Goal: Task Accomplishment & Management: Use online tool/utility

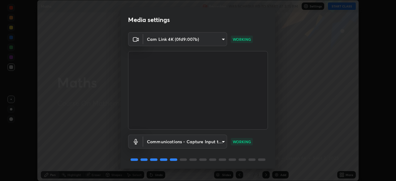
scroll to position [22, 0]
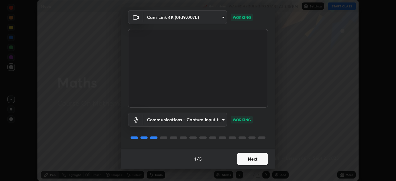
click at [242, 158] on button "Next" at bounding box center [252, 159] width 31 height 12
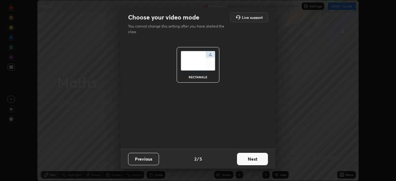
click at [244, 159] on button "Next" at bounding box center [252, 159] width 31 height 12
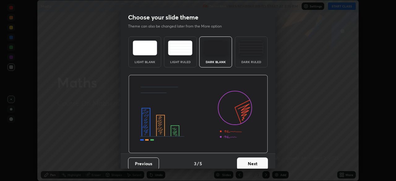
click at [246, 159] on button "Next" at bounding box center [252, 164] width 31 height 12
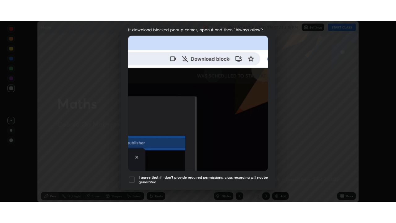
scroll to position [148, 0]
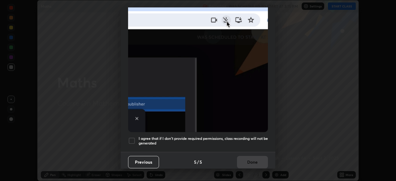
click at [163, 138] on h5 "I agree that if I don't provide required permissions, class recording will not …" at bounding box center [203, 141] width 129 height 10
click at [244, 158] on button "Done" at bounding box center [252, 162] width 31 height 12
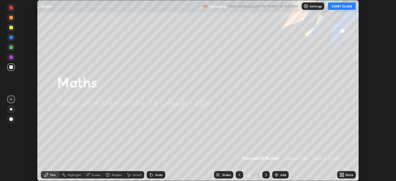
click at [343, 174] on icon at bounding box center [343, 174] width 2 height 2
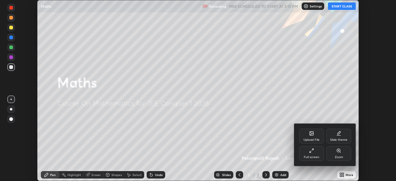
click at [313, 154] on div "Full screen" at bounding box center [311, 153] width 25 height 15
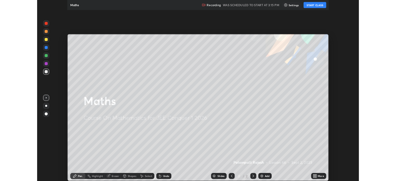
scroll to position [223, 396]
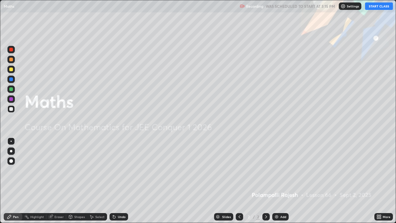
click at [371, 9] on button "START CLASS" at bounding box center [379, 5] width 28 height 7
click at [279, 181] on div "Add" at bounding box center [280, 216] width 16 height 7
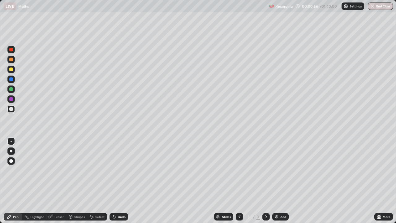
click at [120, 181] on div "Undo" at bounding box center [122, 216] width 8 height 3
click at [119, 181] on div "Undo" at bounding box center [122, 216] width 8 height 3
click at [14, 90] on div at bounding box center [10, 88] width 7 height 7
click at [11, 110] on div at bounding box center [11, 109] width 4 height 4
click at [11, 90] on div at bounding box center [11, 89] width 4 height 4
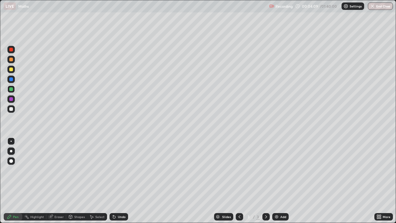
click at [11, 110] on div at bounding box center [11, 109] width 4 height 4
click at [118, 181] on div "Undo" at bounding box center [122, 216] width 8 height 3
click at [117, 181] on div "Undo" at bounding box center [119, 216] width 19 height 7
click at [96, 181] on div "Select" at bounding box center [99, 216] width 9 height 3
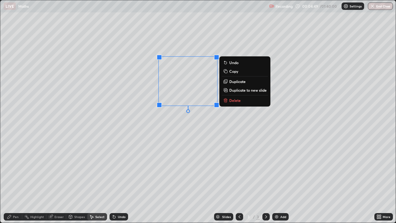
click at [236, 102] on p "Delete" at bounding box center [234, 100] width 11 height 5
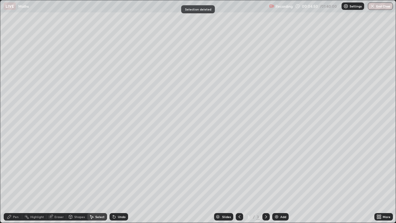
click at [15, 181] on div "Pen" at bounding box center [16, 216] width 6 height 3
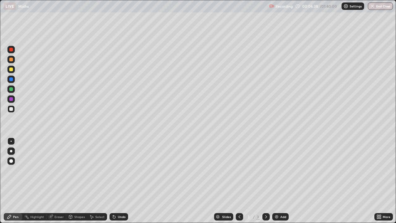
click at [118, 181] on div "Undo" at bounding box center [122, 216] width 8 height 3
click at [116, 181] on div "Undo" at bounding box center [119, 216] width 19 height 7
click at [278, 181] on img at bounding box center [276, 216] width 5 height 5
click at [11, 89] on div at bounding box center [11, 89] width 4 height 4
click at [123, 181] on div "Undo" at bounding box center [122, 216] width 8 height 3
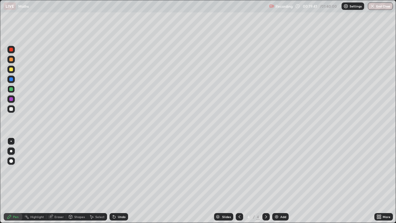
click at [117, 181] on div "Undo" at bounding box center [119, 216] width 19 height 7
click at [118, 181] on div "Undo" at bounding box center [119, 216] width 19 height 7
click at [118, 181] on div "Undo" at bounding box center [122, 216] width 8 height 3
click at [95, 181] on div "Select" at bounding box center [99, 216] width 9 height 3
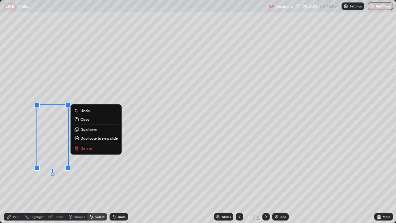
click at [15, 181] on div "Pen" at bounding box center [16, 216] width 6 height 3
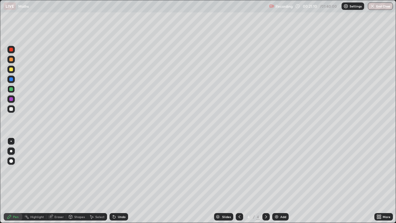
click at [94, 181] on div "Select" at bounding box center [97, 216] width 20 height 7
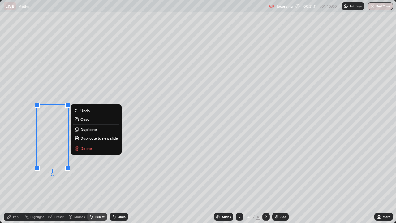
click at [81, 149] on p "Delete" at bounding box center [85, 148] width 11 height 5
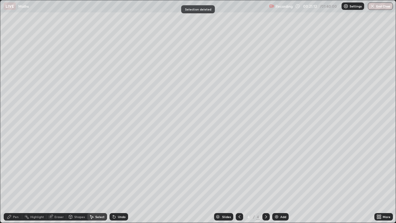
click at [11, 181] on icon at bounding box center [9, 216] width 5 height 5
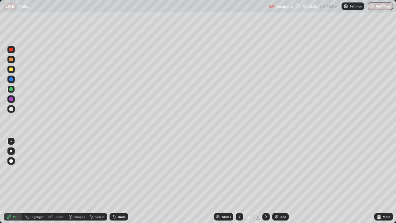
click at [115, 181] on icon at bounding box center [114, 216] width 5 height 5
click at [113, 181] on icon at bounding box center [114, 217] width 2 height 2
click at [119, 181] on div "Undo" at bounding box center [122, 216] width 8 height 3
click at [118, 181] on div "Undo" at bounding box center [122, 216] width 8 height 3
click at [11, 99] on div at bounding box center [11, 99] width 4 height 4
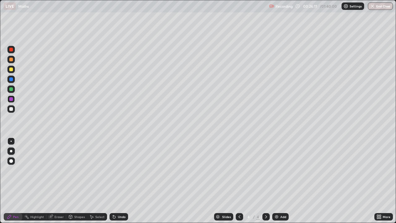
click at [59, 181] on div "Eraser" at bounding box center [56, 216] width 20 height 7
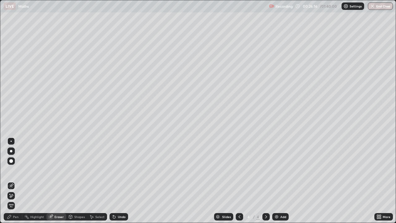
click at [10, 181] on icon at bounding box center [9, 216] width 5 height 5
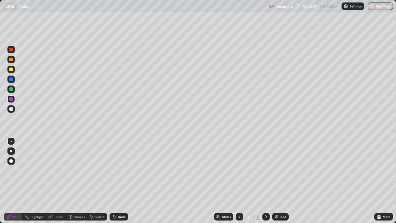
click at [10, 108] on div at bounding box center [11, 109] width 4 height 4
click at [11, 78] on div at bounding box center [11, 79] width 4 height 4
click at [115, 181] on icon at bounding box center [114, 216] width 5 height 5
click at [11, 109] on div at bounding box center [11, 109] width 4 height 4
click at [264, 181] on icon at bounding box center [266, 216] width 5 height 5
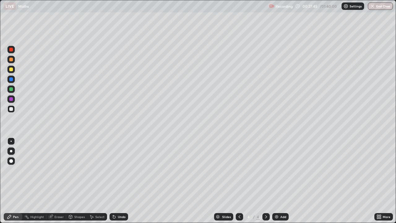
click at [239, 181] on icon at bounding box center [239, 216] width 5 height 5
click at [266, 181] on icon at bounding box center [266, 216] width 5 height 5
click at [11, 90] on div at bounding box center [11, 89] width 4 height 4
click at [279, 181] on div "Add" at bounding box center [280, 216] width 16 height 7
click at [10, 108] on div at bounding box center [11, 109] width 4 height 4
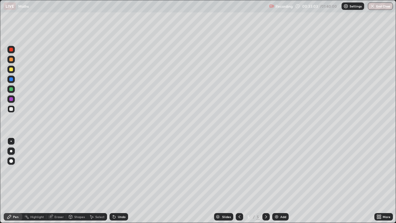
click at [239, 181] on icon at bounding box center [239, 216] width 5 height 5
click at [266, 181] on icon at bounding box center [266, 216] width 2 height 3
click at [63, 181] on div "Eraser" at bounding box center [58, 216] width 9 height 3
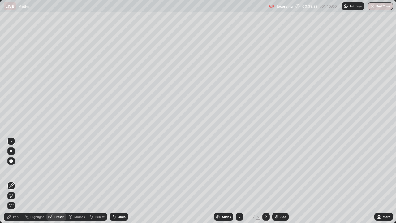
click at [15, 181] on div "Pen" at bounding box center [16, 216] width 6 height 3
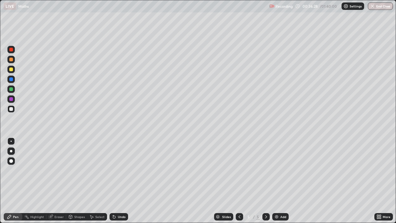
click at [115, 181] on icon at bounding box center [114, 216] width 5 height 5
click at [116, 181] on div "Undo" at bounding box center [119, 216] width 19 height 7
click at [117, 181] on div "Undo" at bounding box center [119, 216] width 19 height 7
click at [10, 99] on div at bounding box center [11, 99] width 4 height 4
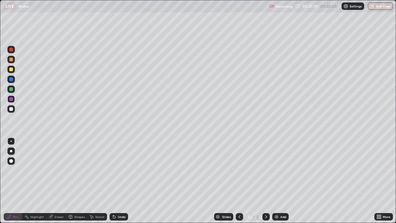
click at [57, 181] on div "Eraser" at bounding box center [58, 216] width 9 height 3
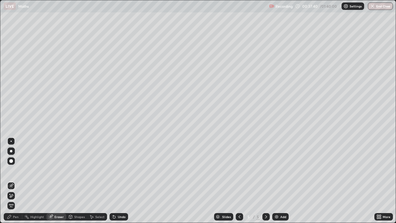
click at [97, 181] on div "Select" at bounding box center [99, 216] width 9 height 3
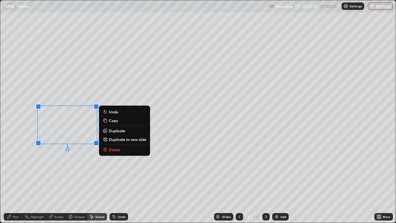
click at [111, 149] on p "Delete" at bounding box center [114, 149] width 11 height 5
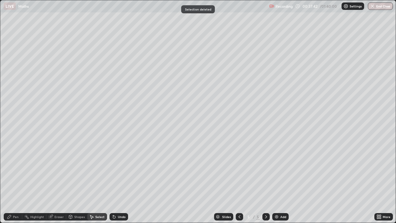
click at [15, 181] on div "Pen" at bounding box center [16, 216] width 6 height 3
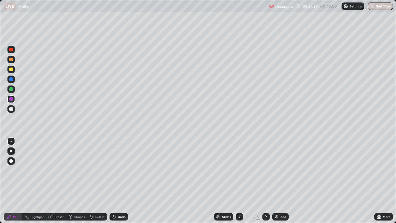
click at [10, 110] on div at bounding box center [11, 109] width 4 height 4
click at [121, 181] on div "Undo" at bounding box center [122, 216] width 8 height 3
click at [11, 109] on div at bounding box center [11, 109] width 4 height 4
click at [52, 181] on icon at bounding box center [51, 217] width 4 height 4
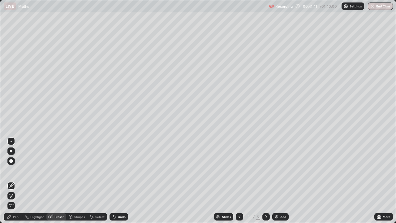
click at [12, 181] on icon at bounding box center [11, 195] width 3 height 3
click at [14, 181] on div "Pen" at bounding box center [16, 216] width 6 height 3
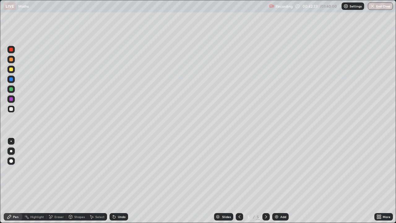
click at [53, 181] on div "Eraser" at bounding box center [56, 216] width 20 height 7
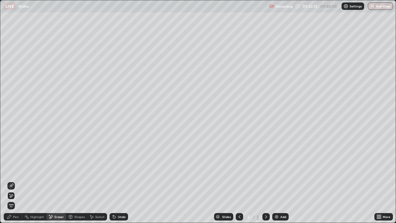
click at [15, 181] on div "Pen" at bounding box center [13, 216] width 19 height 7
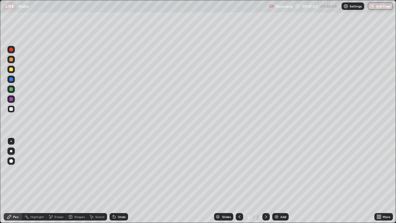
click at [113, 181] on icon at bounding box center [114, 217] width 2 height 2
click at [58, 181] on div "Eraser" at bounding box center [56, 216] width 20 height 7
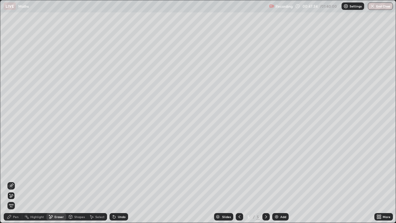
click at [15, 181] on div "Pen" at bounding box center [16, 216] width 6 height 3
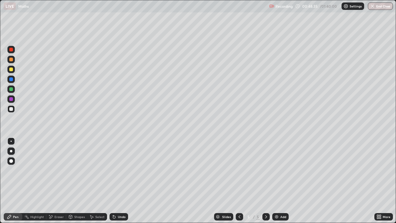
click at [279, 181] on div "Add" at bounding box center [280, 216] width 16 height 7
click at [120, 181] on div "Undo" at bounding box center [122, 216] width 8 height 3
click at [119, 181] on div "Undo" at bounding box center [122, 216] width 8 height 3
click at [118, 181] on div "Undo" at bounding box center [122, 216] width 8 height 3
click at [93, 181] on icon at bounding box center [91, 216] width 5 height 5
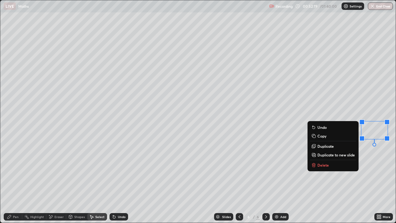
click at [329, 164] on button "Delete" at bounding box center [333, 164] width 46 height 7
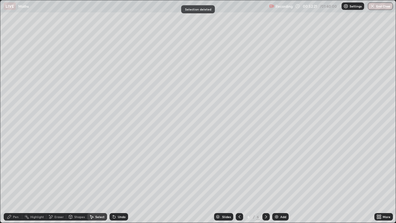
click at [14, 181] on div "Pen" at bounding box center [16, 216] width 6 height 3
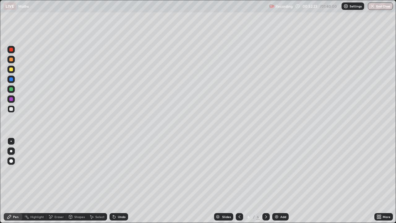
click at [12, 90] on div at bounding box center [11, 89] width 4 height 4
click at [12, 109] on div at bounding box center [11, 109] width 4 height 4
click at [60, 181] on div "Eraser" at bounding box center [58, 216] width 9 height 3
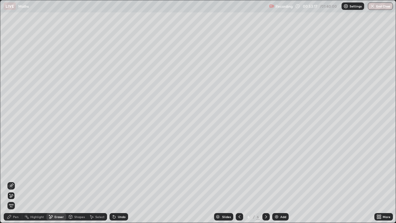
click at [123, 181] on div "Undo" at bounding box center [122, 216] width 8 height 3
click at [122, 181] on div "Undo" at bounding box center [122, 216] width 8 height 3
click at [123, 181] on div "Undo" at bounding box center [122, 216] width 8 height 3
click at [14, 181] on div "Pen" at bounding box center [16, 216] width 6 height 3
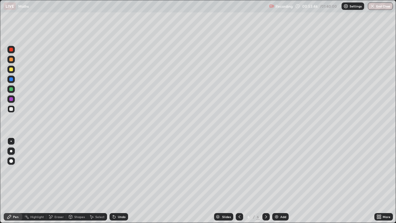
click at [122, 181] on div "Undo" at bounding box center [119, 216] width 19 height 7
click at [122, 181] on div "Undo" at bounding box center [122, 216] width 8 height 3
click at [11, 99] on div at bounding box center [11, 99] width 4 height 4
click at [11, 110] on div at bounding box center [11, 109] width 4 height 4
click at [57, 181] on div "Eraser" at bounding box center [56, 216] width 20 height 7
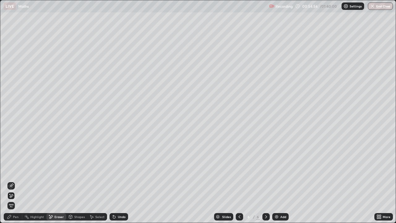
click at [19, 181] on div "Pen" at bounding box center [13, 216] width 19 height 7
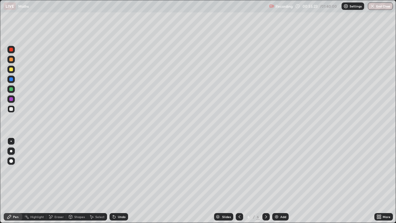
click at [11, 100] on div at bounding box center [11, 99] width 4 height 4
click at [12, 109] on div at bounding box center [11, 109] width 4 height 4
click at [101, 181] on div "Select" at bounding box center [99, 216] width 9 height 3
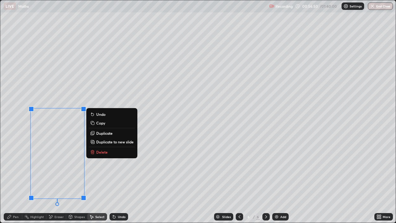
click at [95, 153] on button "Delete" at bounding box center [112, 151] width 46 height 7
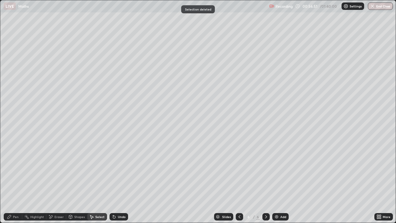
click at [15, 181] on div "Pen" at bounding box center [16, 216] width 6 height 3
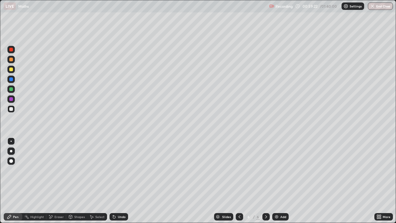
click at [54, 181] on div "Eraser" at bounding box center [58, 216] width 9 height 3
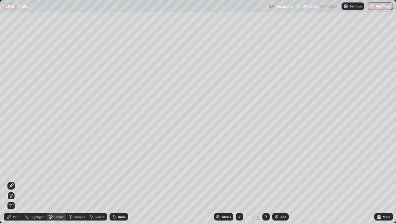
click at [19, 181] on div "Pen" at bounding box center [13, 216] width 19 height 7
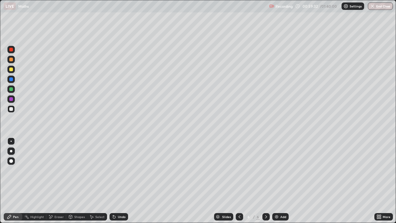
click at [114, 181] on icon at bounding box center [114, 216] width 5 height 5
click at [115, 181] on icon at bounding box center [114, 216] width 5 height 5
click at [115, 181] on div "Undo" at bounding box center [119, 216] width 19 height 7
click at [120, 181] on div "Undo" at bounding box center [122, 216] width 8 height 3
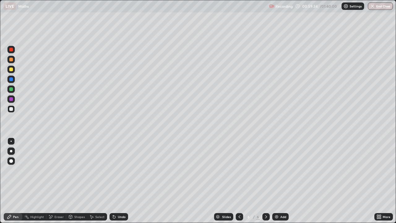
click at [120, 181] on div "Undo" at bounding box center [122, 216] width 8 height 3
click at [119, 181] on div "Undo" at bounding box center [122, 216] width 8 height 3
click at [55, 181] on div "Eraser" at bounding box center [58, 216] width 9 height 3
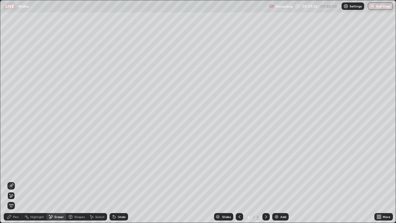
click at [11, 181] on icon at bounding box center [11, 185] width 5 height 5
click at [276, 181] on img at bounding box center [276, 216] width 5 height 5
click at [20, 181] on div "Pen" at bounding box center [13, 216] width 19 height 7
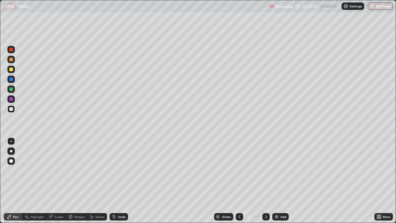
click at [118, 181] on div "Undo" at bounding box center [122, 216] width 8 height 3
click at [240, 181] on icon at bounding box center [239, 216] width 5 height 5
click at [239, 181] on icon at bounding box center [240, 216] width 2 height 3
click at [239, 181] on icon at bounding box center [239, 216] width 5 height 5
click at [266, 181] on icon at bounding box center [266, 216] width 5 height 5
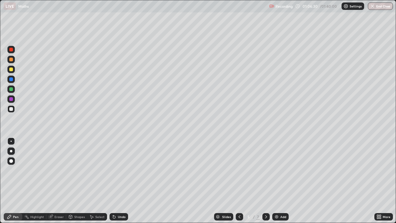
click at [265, 181] on icon at bounding box center [266, 216] width 5 height 5
click at [266, 181] on icon at bounding box center [266, 216] width 2 height 3
click at [266, 181] on icon at bounding box center [266, 216] width 5 height 5
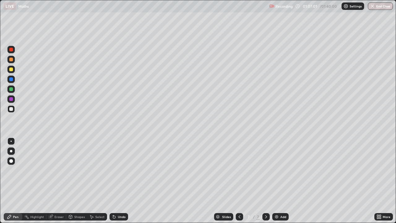
click at [57, 181] on div "Eraser" at bounding box center [58, 216] width 9 height 3
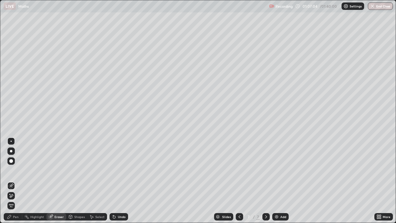
click at [18, 181] on div "Pen" at bounding box center [13, 216] width 19 height 7
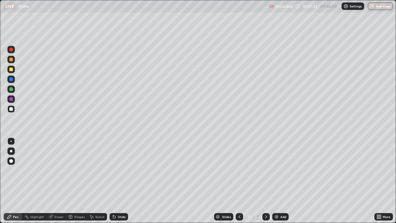
click at [239, 181] on icon at bounding box center [240, 216] width 2 height 3
click at [239, 181] on icon at bounding box center [239, 216] width 5 height 5
click at [239, 181] on icon at bounding box center [240, 216] width 2 height 3
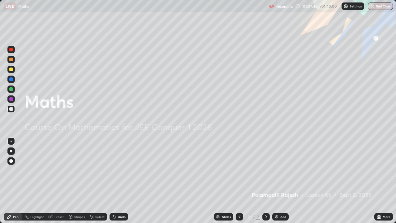
click at [265, 181] on icon at bounding box center [266, 216] width 5 height 5
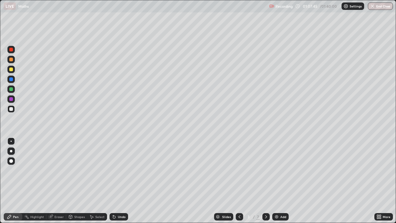
click at [266, 181] on icon at bounding box center [266, 216] width 5 height 5
click at [269, 181] on div at bounding box center [265, 216] width 7 height 7
click at [240, 181] on div at bounding box center [239, 216] width 7 height 7
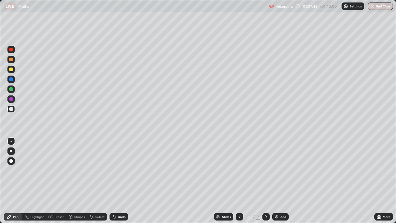
click at [239, 181] on icon at bounding box center [239, 216] width 5 height 5
click at [240, 181] on icon at bounding box center [240, 216] width 2 height 3
click at [266, 181] on icon at bounding box center [266, 216] width 5 height 5
click at [265, 181] on icon at bounding box center [266, 216] width 5 height 5
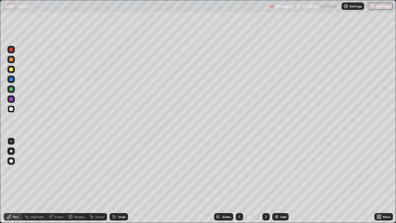
click at [11, 89] on div at bounding box center [11, 89] width 4 height 4
click at [113, 181] on icon at bounding box center [113, 215] width 1 height 1
click at [12, 109] on div at bounding box center [11, 109] width 4 height 4
click at [58, 181] on div "Eraser" at bounding box center [58, 216] width 9 height 3
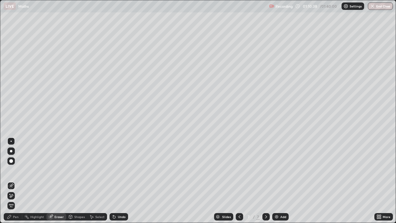
click at [17, 181] on div "Pen" at bounding box center [16, 216] width 6 height 3
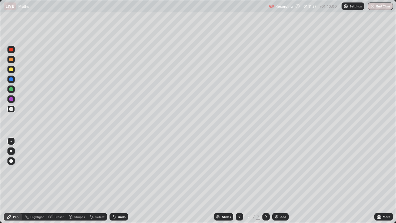
click at [53, 181] on div "Eraser" at bounding box center [56, 216] width 20 height 7
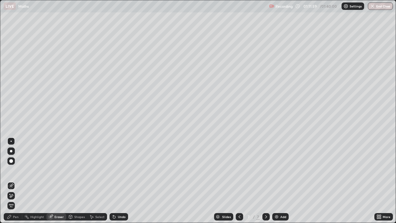
click at [11, 181] on icon at bounding box center [11, 185] width 3 height 3
click at [11, 181] on icon at bounding box center [11, 195] width 3 height 3
click at [12, 181] on div "Pen" at bounding box center [13, 216] width 19 height 7
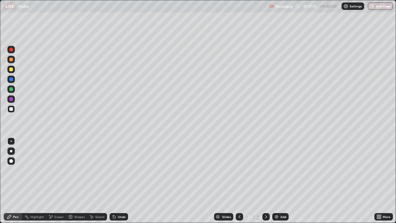
click at [97, 181] on div "Select" at bounding box center [99, 216] width 9 height 3
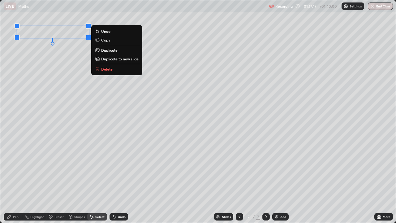
click at [15, 181] on div "Pen" at bounding box center [16, 216] width 6 height 3
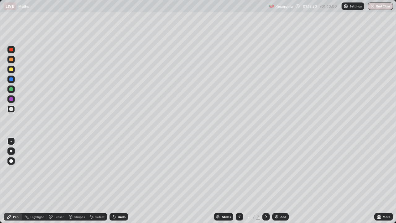
click at [114, 181] on icon at bounding box center [114, 217] width 2 height 2
click at [57, 181] on div "Eraser" at bounding box center [58, 216] width 9 height 3
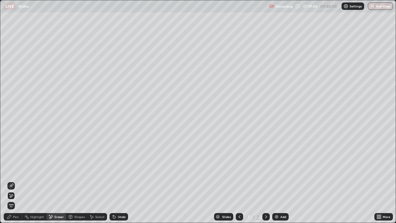
click at [15, 181] on div "Pen" at bounding box center [16, 216] width 6 height 3
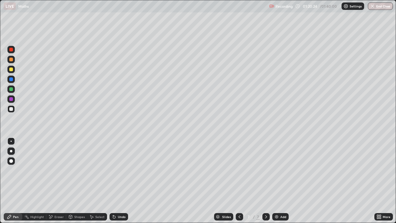
click at [117, 181] on div "Undo" at bounding box center [119, 216] width 19 height 7
click at [118, 181] on div "Undo" at bounding box center [119, 216] width 19 height 7
click at [118, 181] on div "Undo" at bounding box center [122, 216] width 8 height 3
click at [114, 181] on icon at bounding box center [114, 216] width 5 height 5
click at [279, 181] on div "Add" at bounding box center [280, 216] width 16 height 7
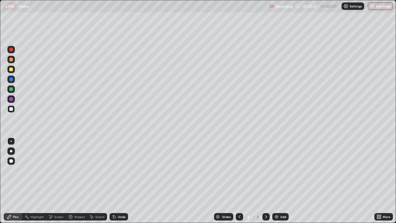
click at [121, 181] on div "Undo" at bounding box center [122, 216] width 8 height 3
click at [119, 181] on div "Undo" at bounding box center [122, 216] width 8 height 3
click at [277, 181] on img at bounding box center [276, 216] width 5 height 5
click at [238, 181] on icon at bounding box center [239, 216] width 5 height 5
click at [98, 181] on div "Select" at bounding box center [99, 216] width 9 height 3
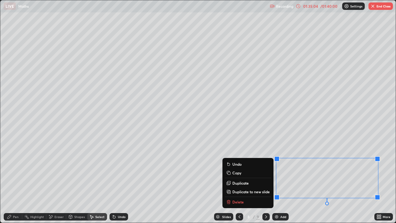
click at [241, 174] on button "Copy" at bounding box center [248, 172] width 46 height 7
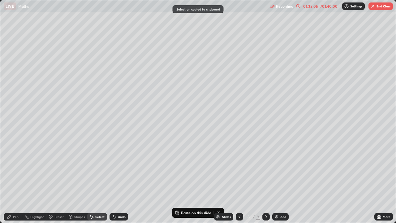
click at [266, 181] on icon at bounding box center [266, 216] width 2 height 3
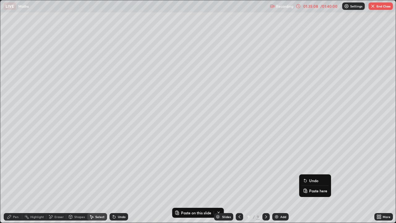
click at [309, 181] on button "Paste here" at bounding box center [315, 190] width 27 height 7
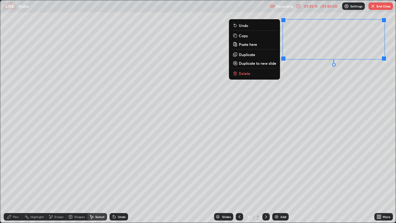
click at [319, 7] on div "/ 01:40:00" at bounding box center [328, 6] width 19 height 4
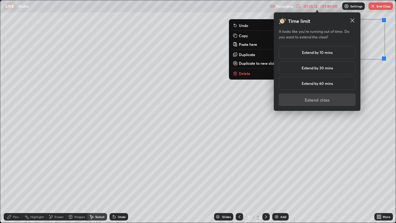
click at [309, 54] on h5 "Extend by 10 mins" at bounding box center [317, 53] width 31 height 6
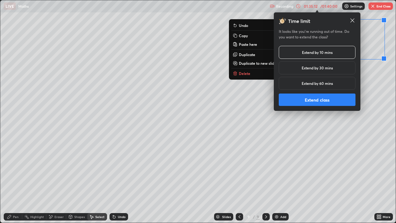
click at [307, 97] on button "Extend class" at bounding box center [317, 99] width 77 height 12
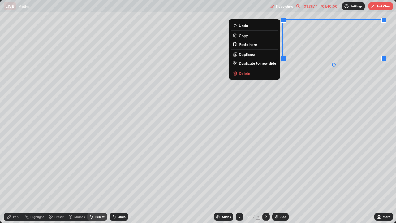
click at [11, 181] on icon at bounding box center [9, 216] width 5 height 5
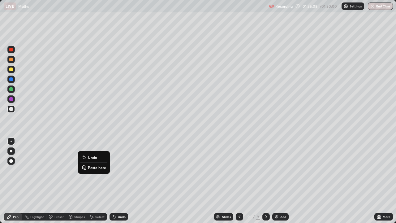
click at [84, 158] on icon at bounding box center [84, 157] width 2 height 2
click at [116, 181] on div "Undo" at bounding box center [119, 216] width 19 height 7
click at [115, 181] on div "Undo" at bounding box center [119, 216] width 19 height 7
click at [239, 181] on icon at bounding box center [239, 216] width 5 height 5
click at [265, 181] on icon at bounding box center [266, 216] width 5 height 5
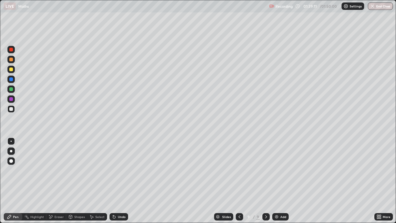
click at [95, 181] on div "Select" at bounding box center [99, 216] width 9 height 3
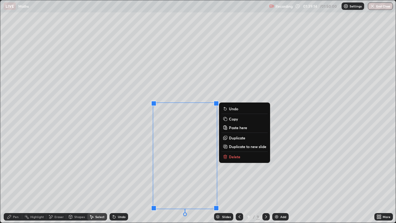
click at [232, 153] on button "Delete" at bounding box center [245, 156] width 46 height 7
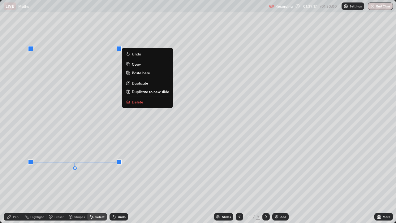
click at [135, 100] on p "Delete" at bounding box center [137, 101] width 11 height 5
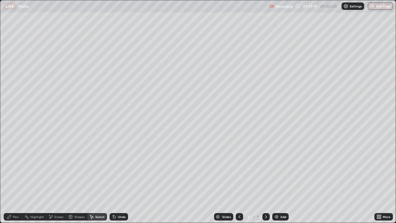
click at [13, 181] on div "Pen" at bounding box center [16, 216] width 6 height 3
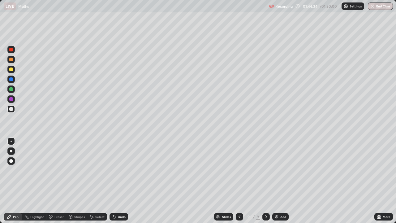
click at [380, 181] on icon at bounding box center [380, 216] width 2 height 2
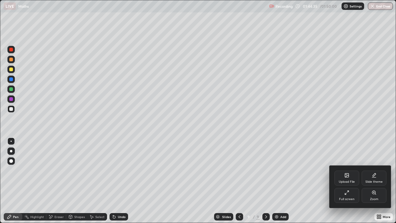
click at [341, 181] on div "Full screen" at bounding box center [347, 195] width 25 height 15
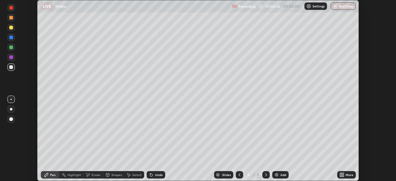
scroll to position [30766, 30551]
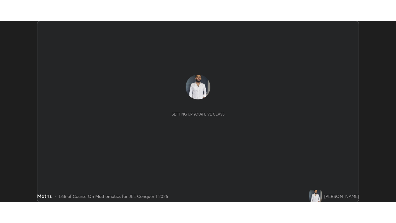
scroll to position [181, 396]
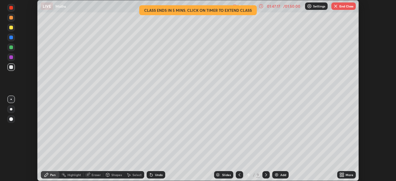
click at [343, 176] on icon at bounding box center [343, 176] width 2 height 2
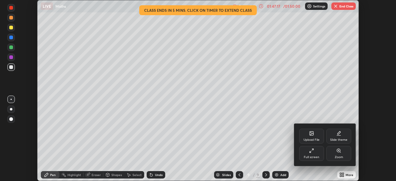
click at [313, 153] on icon at bounding box center [311, 150] width 5 height 5
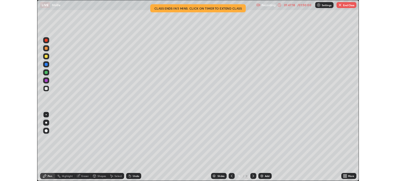
scroll to position [223, 396]
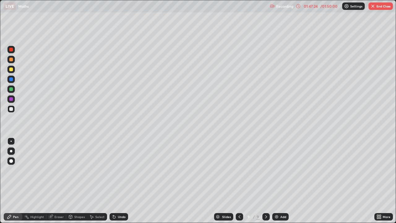
click at [55, 181] on div "Eraser" at bounding box center [58, 216] width 9 height 3
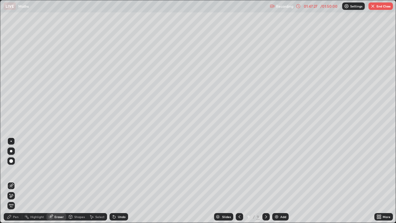
click at [14, 181] on div "Pen" at bounding box center [16, 216] width 6 height 3
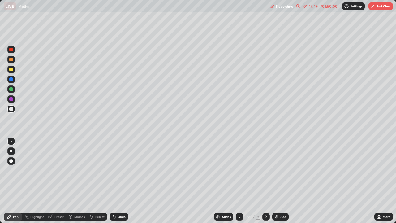
click at [120, 181] on div "Undo" at bounding box center [122, 216] width 8 height 3
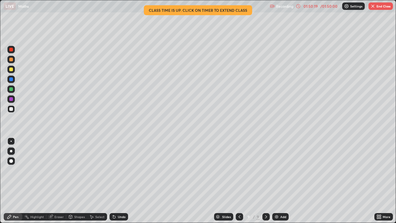
click at [379, 5] on button "End Class" at bounding box center [381, 5] width 24 height 7
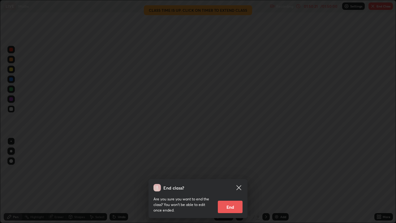
click at [231, 181] on button "End" at bounding box center [230, 207] width 25 height 12
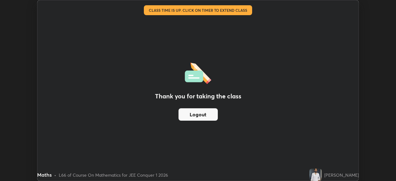
scroll to position [30766, 30551]
click at [214, 114] on button "Logout" at bounding box center [198, 114] width 39 height 12
click at [209, 115] on button "Logout" at bounding box center [198, 114] width 39 height 12
click at [207, 112] on button "Logout" at bounding box center [198, 114] width 39 height 12
